Goal: Transaction & Acquisition: Purchase product/service

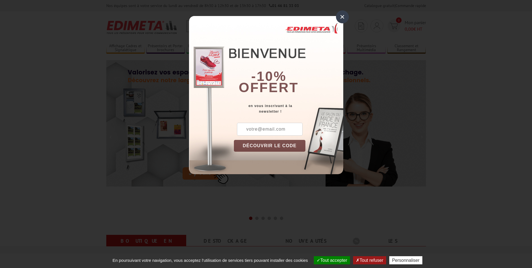
click at [345, 17] on div "×" at bounding box center [342, 16] width 13 height 13
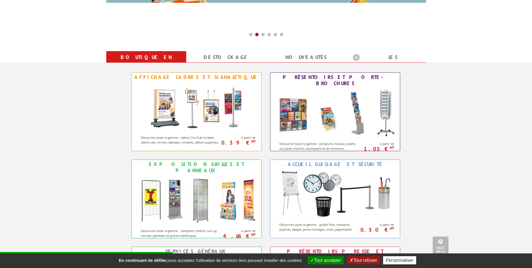
scroll to position [196, 0]
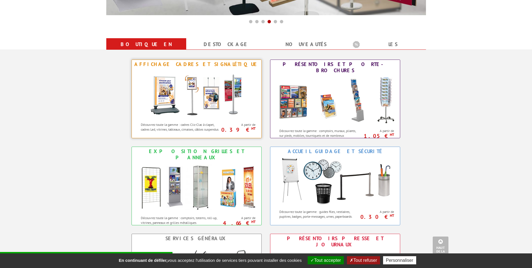
click at [183, 75] on img at bounding box center [197, 94] width 104 height 50
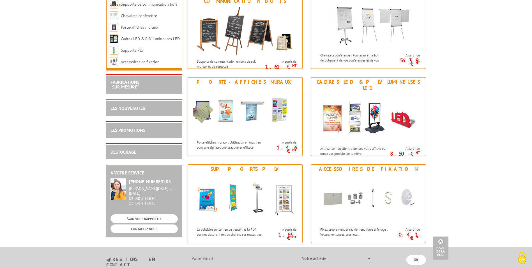
scroll to position [645, 0]
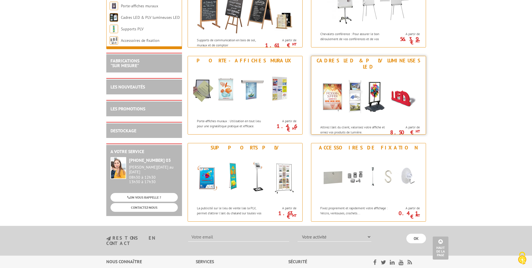
click at [346, 61] on div "Cadres LED & PLV lumineuses LED" at bounding box center [369, 63] width 112 height 12
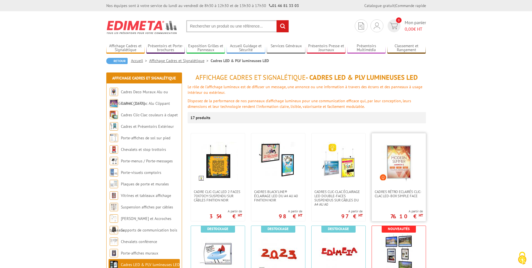
click at [403, 153] on img at bounding box center [398, 161] width 39 height 39
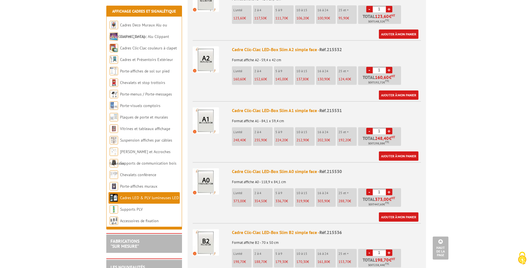
scroll to position [337, 0]
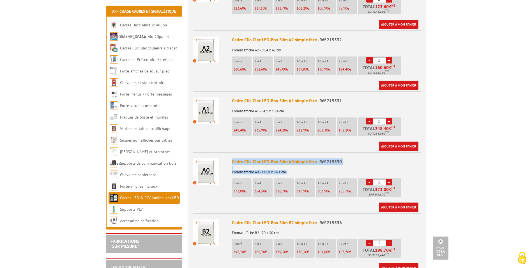
drag, startPoint x: 230, startPoint y: 155, endPoint x: 330, endPoint y: 192, distance: 106.9
click at [330, 192] on li "Cadre Clic-Clac LED-Box Slim A0 simple face - Réf.215530 Format affiche A0 - 11…" at bounding box center [307, 181] width 228 height 59
click at [330, 192] on ul "L'unité 373,00 € 2 à 4 354,50 € 5 à 9 336,70 € 10 à 15 319,90 € 16 à 24" at bounding box center [317, 188] width 171 height 21
drag, startPoint x: 247, startPoint y: 185, endPoint x: 229, endPoint y: 186, distance: 17.4
click at [229, 186] on li "Cadre Clic-Clac LED-Box Slim A0 simple face - Réf.215530 Format affiche A0 - 11…" at bounding box center [307, 181] width 228 height 59
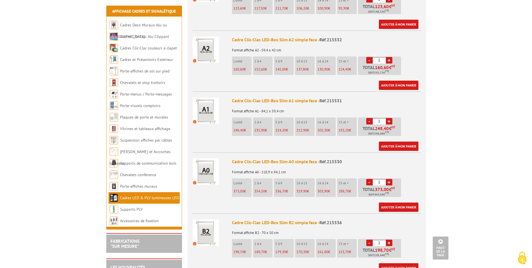
click at [229, 185] on li "Cadre Clic-Clac LED-Box Slim A0 simple face - Réf.215530 Format affiche A0 - 11…" at bounding box center [307, 181] width 228 height 59
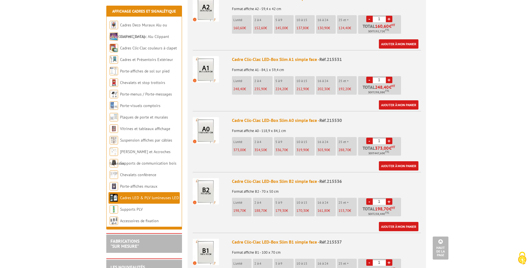
scroll to position [393, 0]
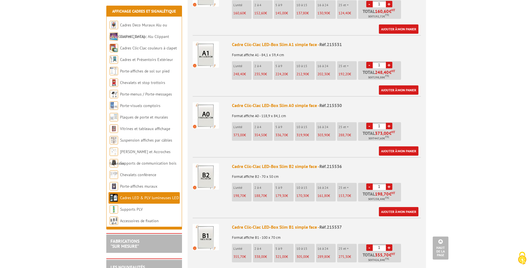
click at [224, 128] on li "Cadre Clic-Clac LED-Box Slim A0 simple face - Réf.215530 Format affiche A0 - 11…" at bounding box center [307, 125] width 228 height 59
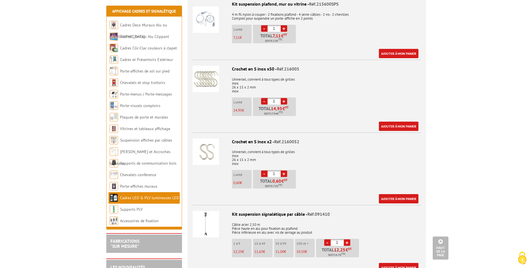
scroll to position [729, 0]
